Goal: Check status

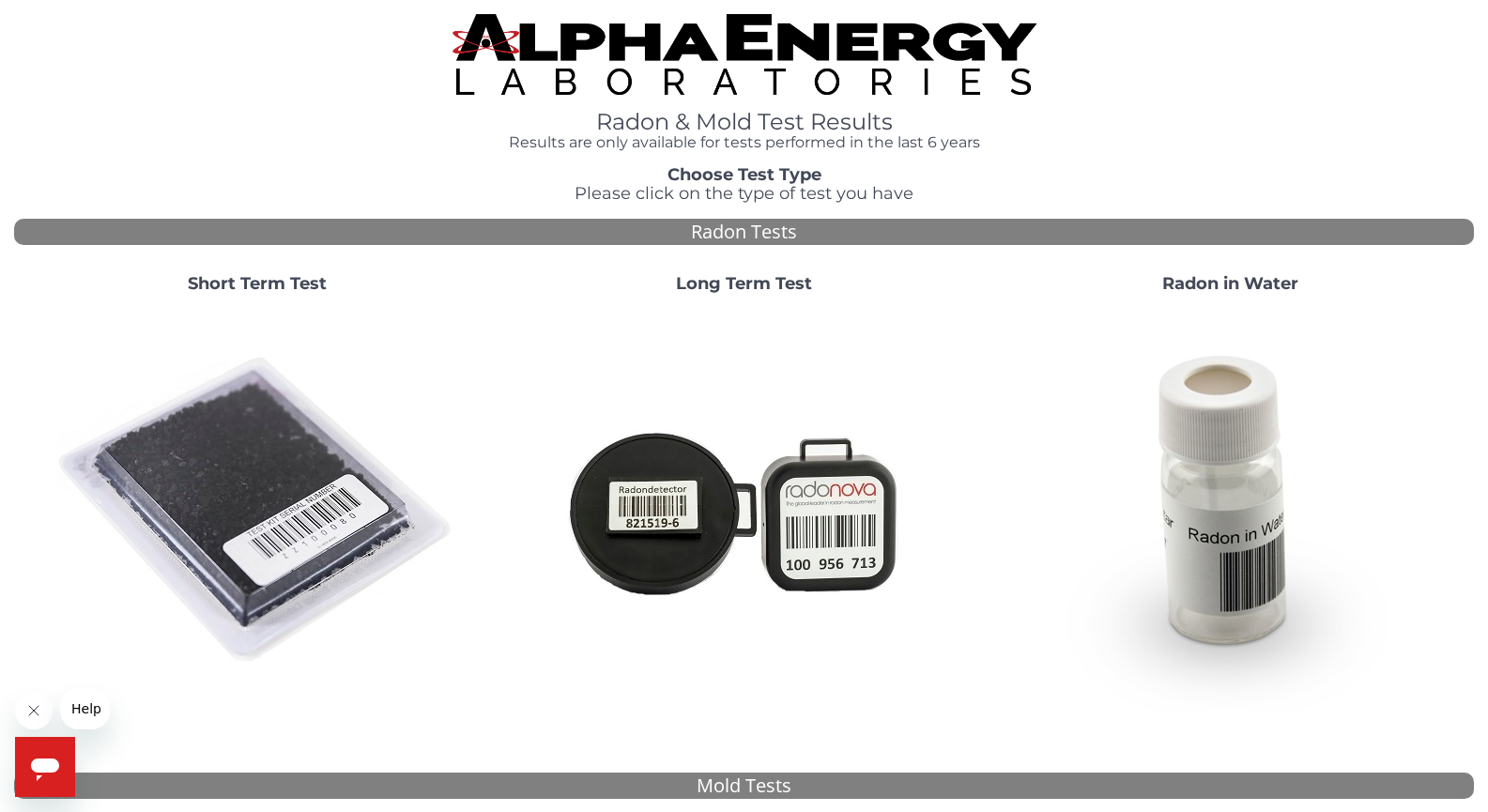
click at [280, 280] on strong "Short Term Test" at bounding box center [257, 283] width 139 height 21
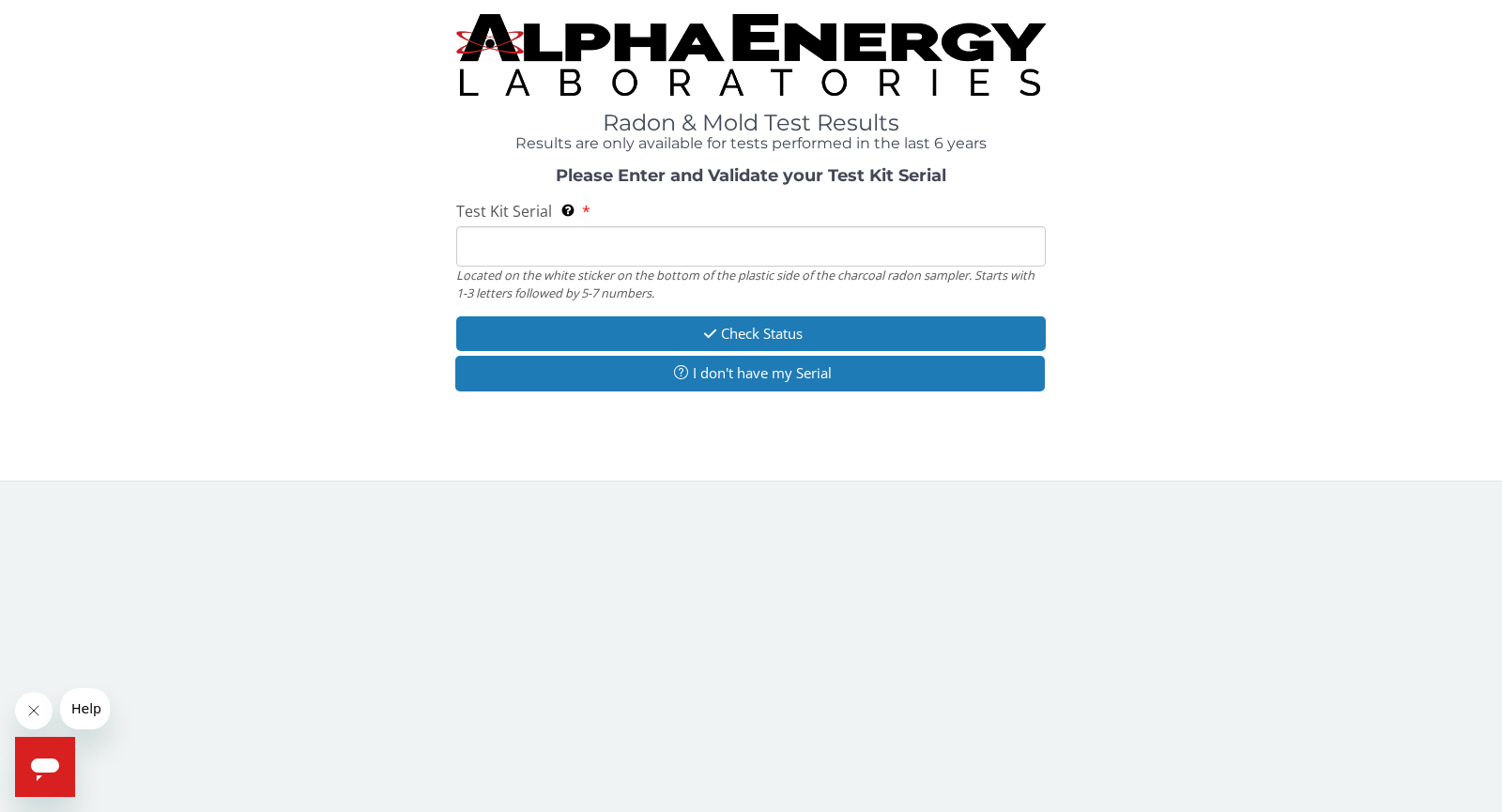
click at [677, 248] on input "Test Kit Serial Located on the white sticker on the bottom of the plastic side …" at bounding box center [751, 246] width 589 height 40
paste input "FE474702"
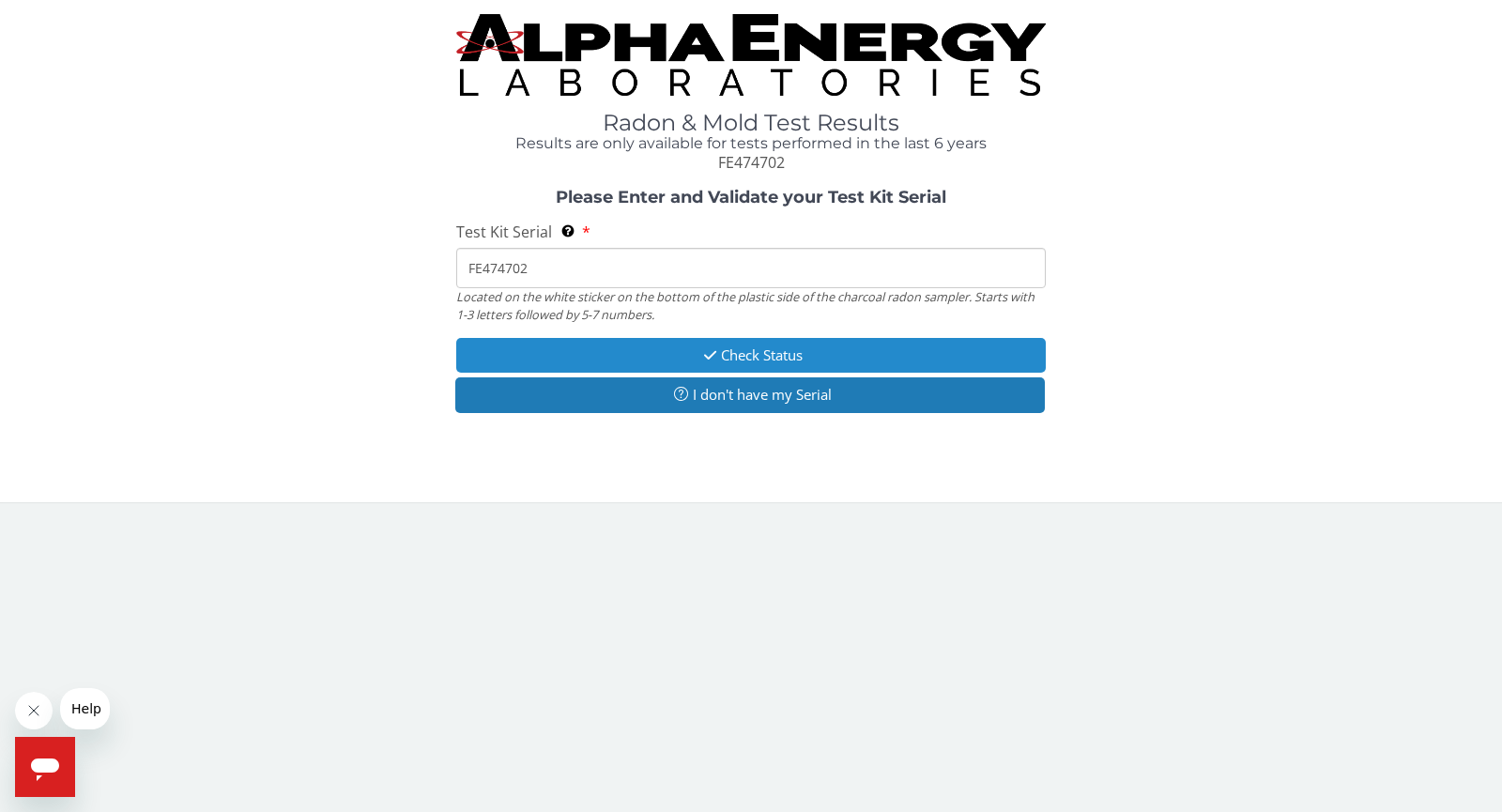
type input "FE474702"
click at [788, 355] on button "Check Status" at bounding box center [751, 355] width 589 height 35
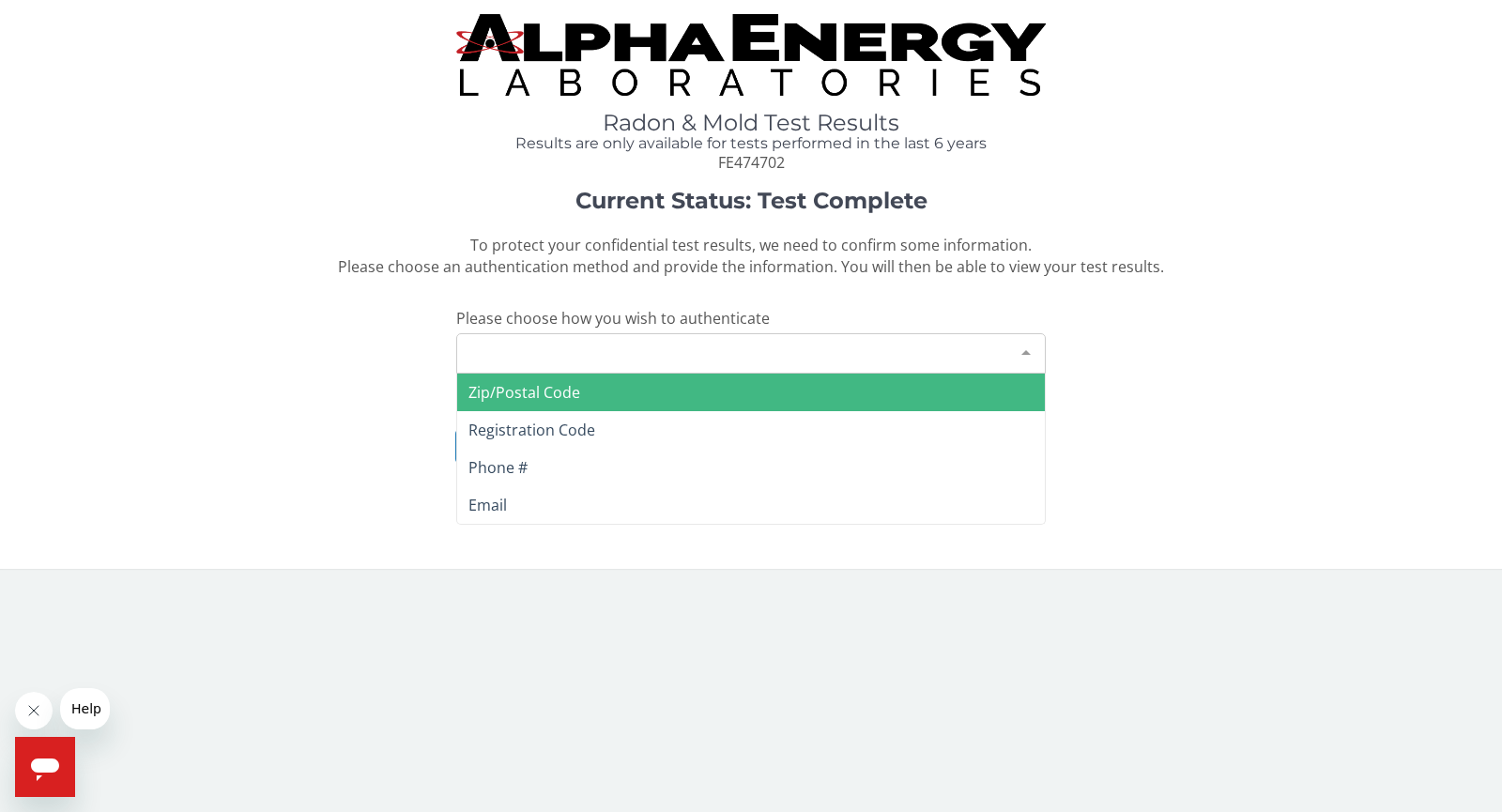
click at [1021, 354] on div at bounding box center [1026, 352] width 38 height 36
click at [561, 394] on span "Zip/Postal Code" at bounding box center [524, 392] width 112 height 21
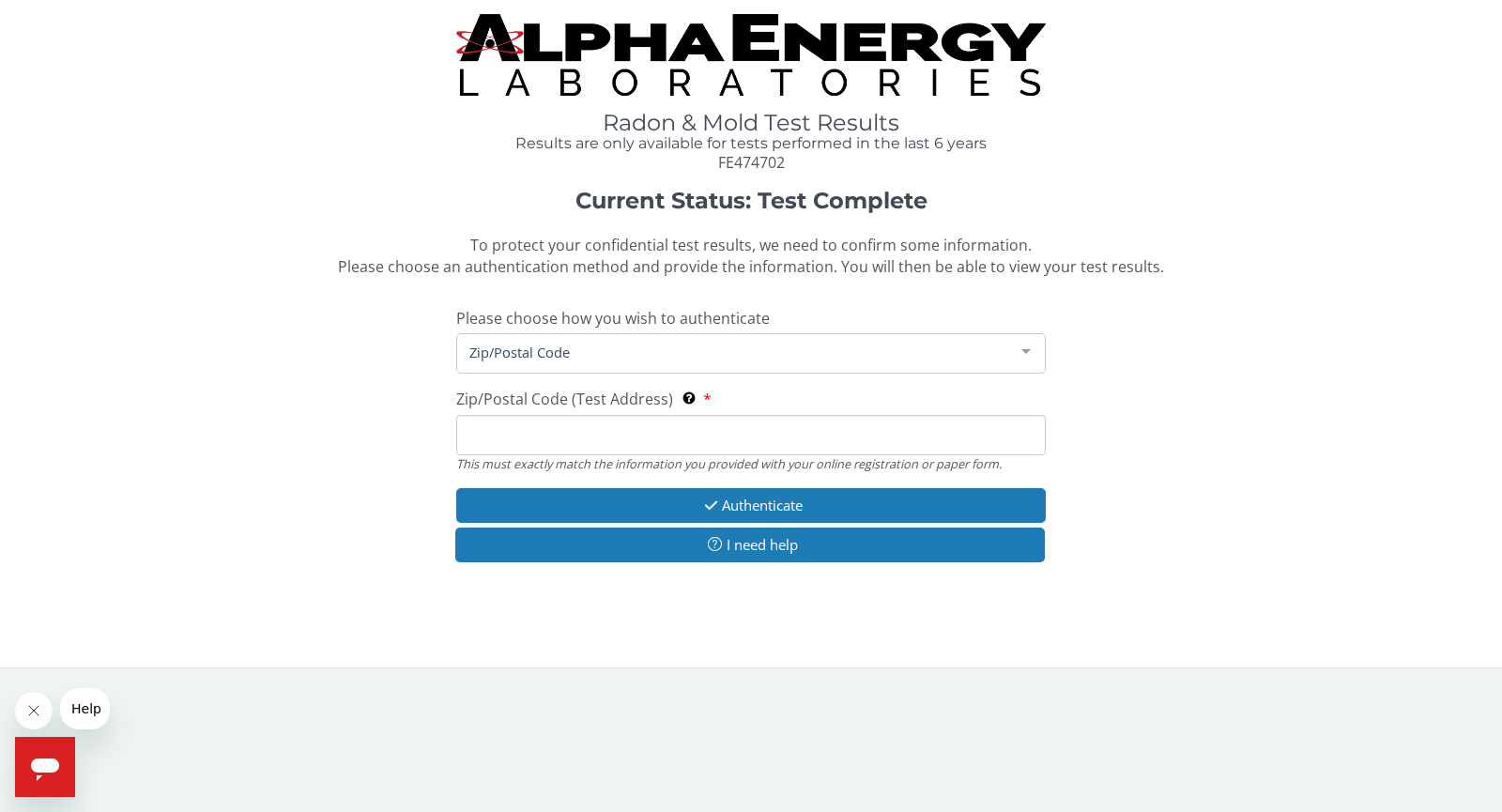
click at [584, 431] on input "Zip/Postal Code (Test Address) This must exactly match the information you prov…" at bounding box center [751, 435] width 589 height 40
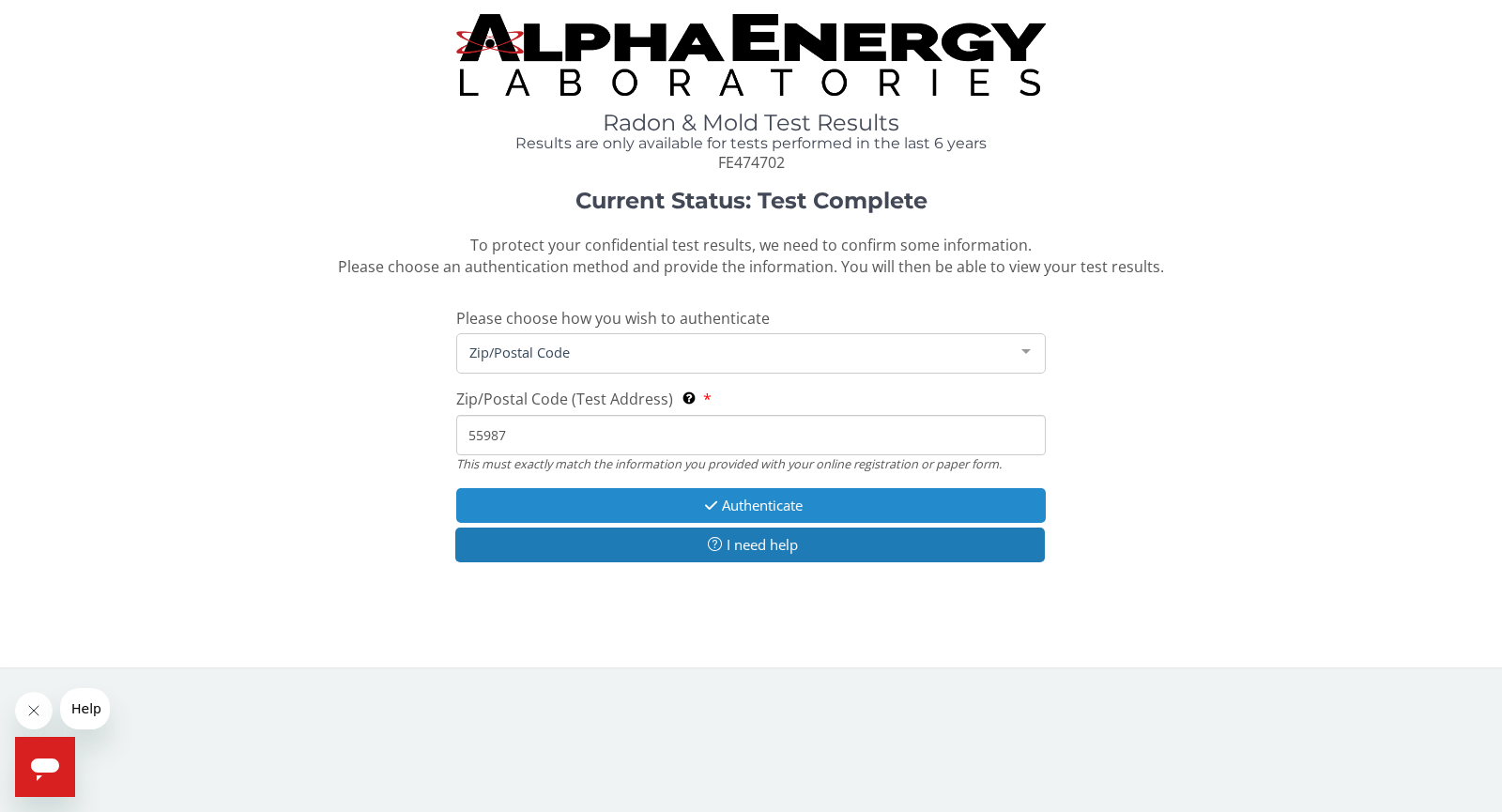
type input "55987"
click at [753, 506] on button "Authenticate" at bounding box center [751, 505] width 589 height 35
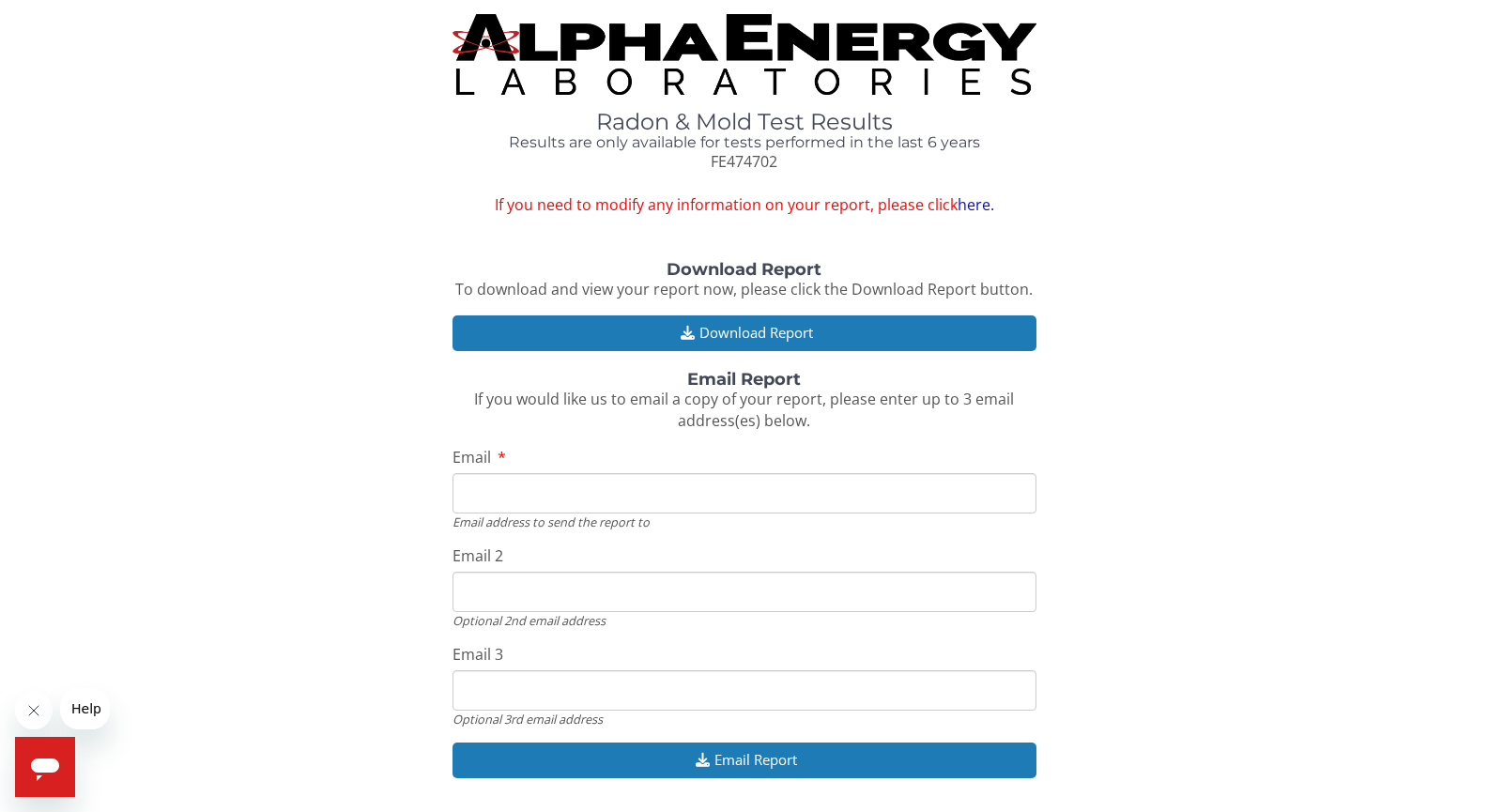
scroll to position [59, 0]
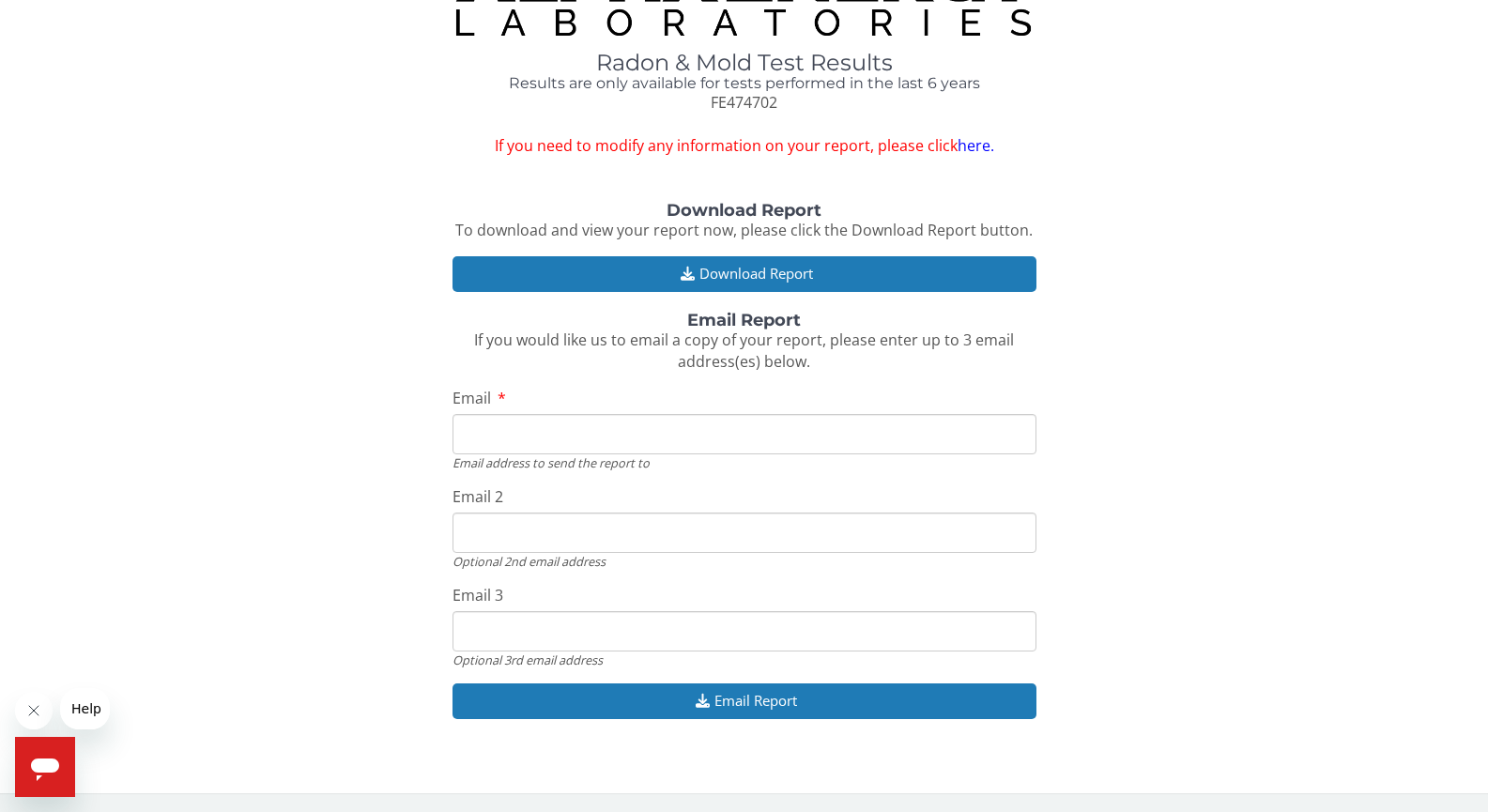
click at [532, 442] on input "Email" at bounding box center [744, 434] width 584 height 40
type input "[EMAIL_ADDRESS][DOMAIN_NAME]"
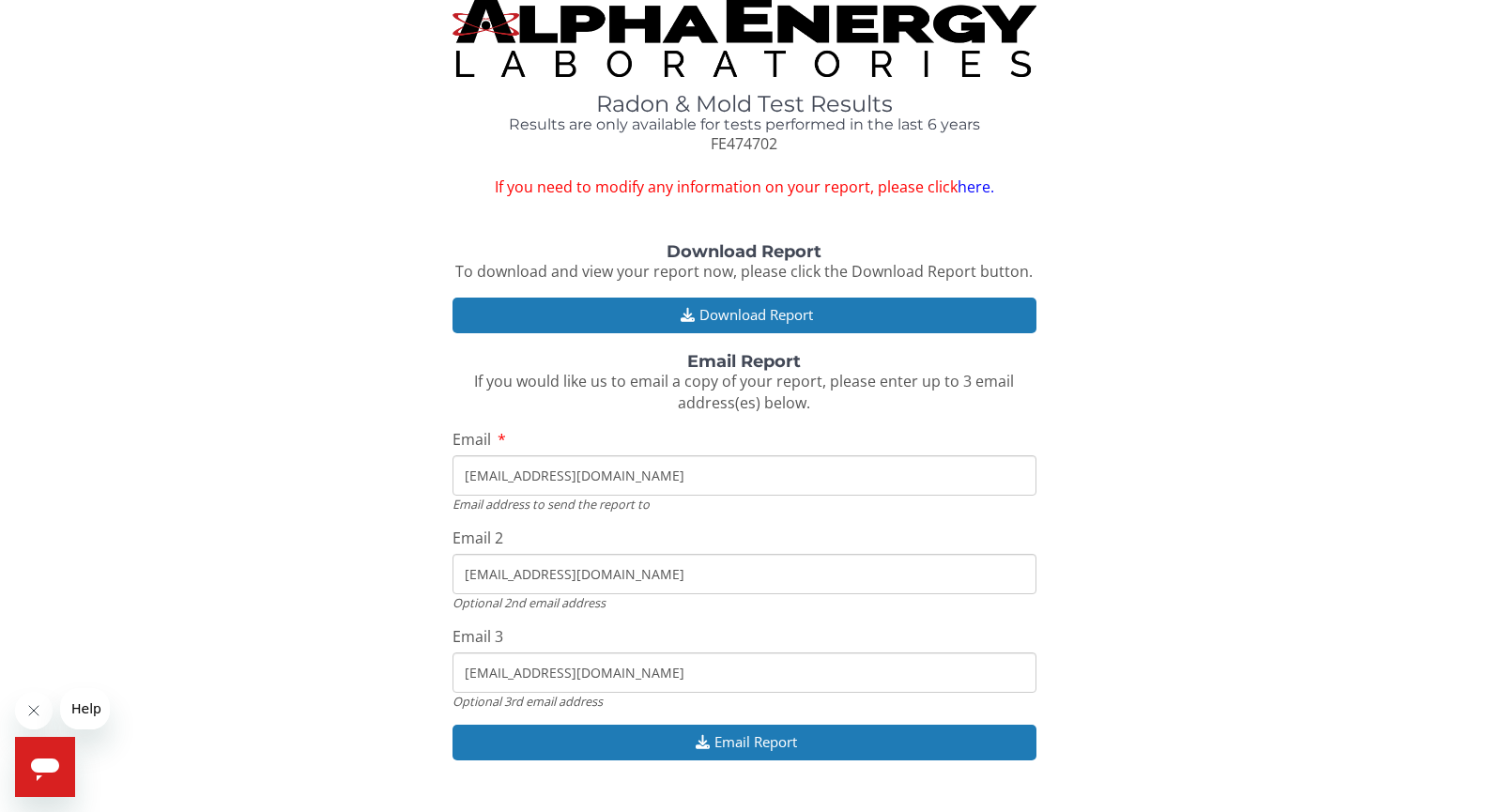
scroll to position [0, 0]
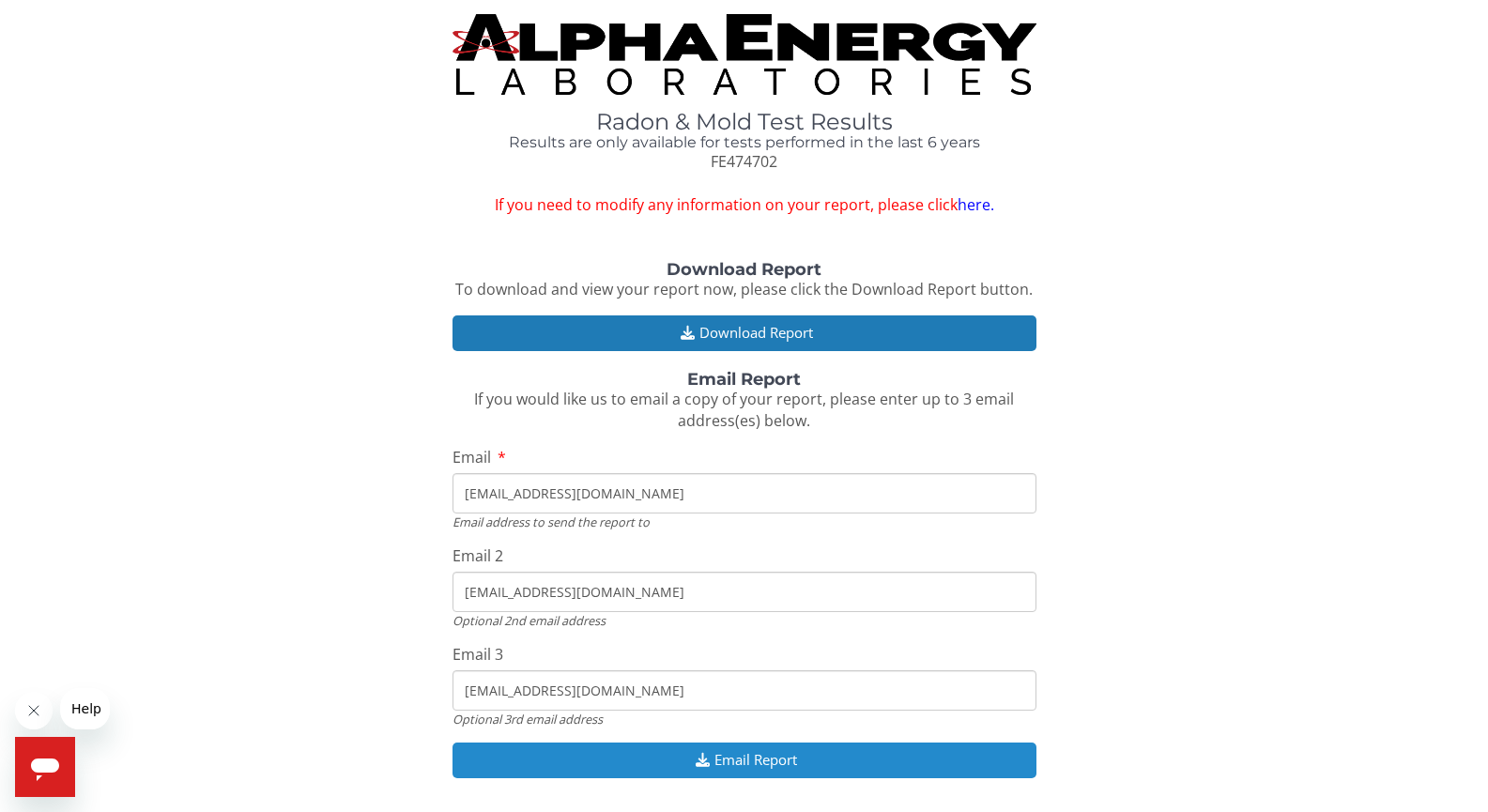
click at [749, 756] on button "Email Report" at bounding box center [744, 759] width 584 height 35
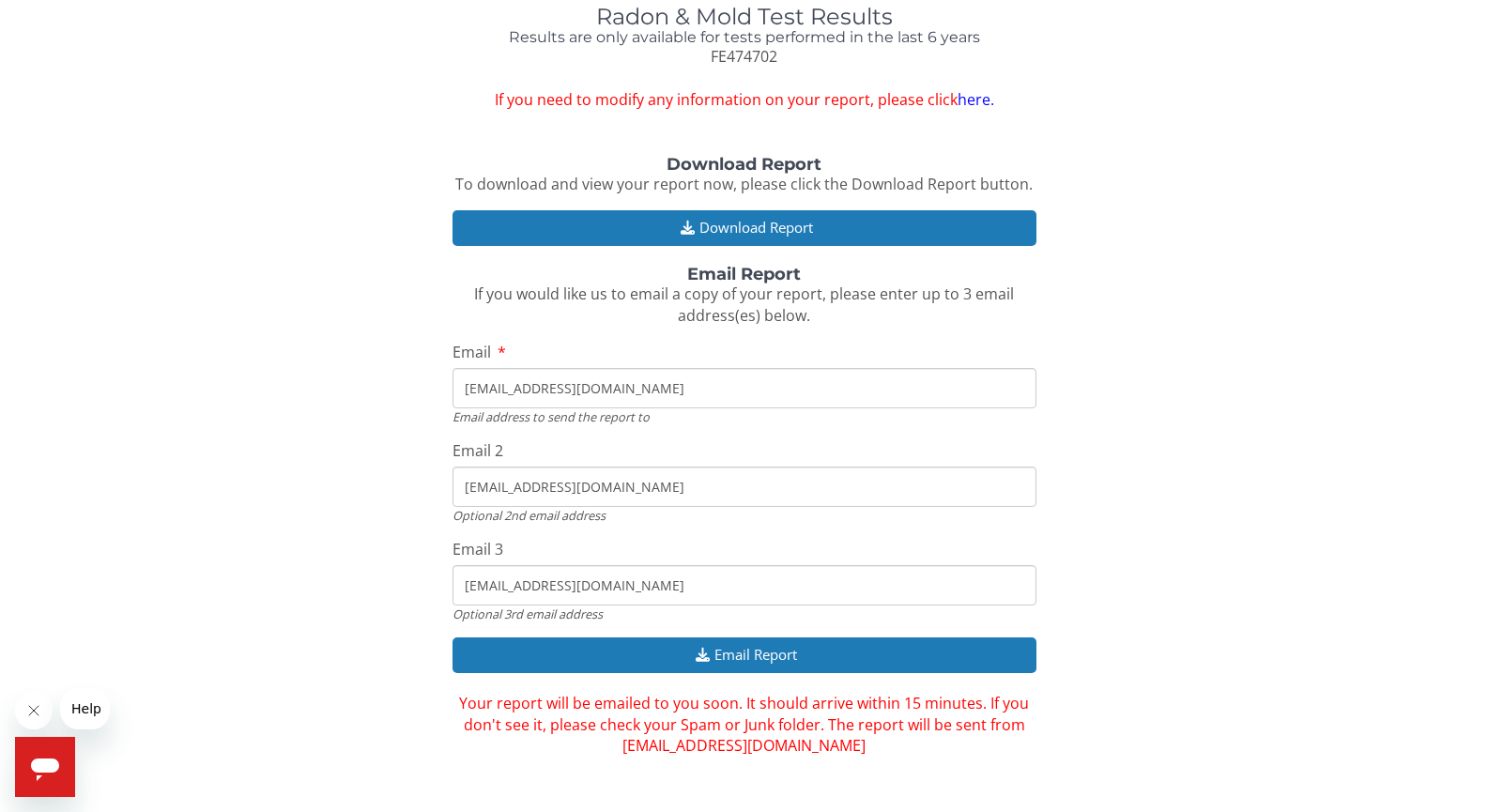
scroll to position [124, 0]
